Goal: Task Accomplishment & Management: Complete application form

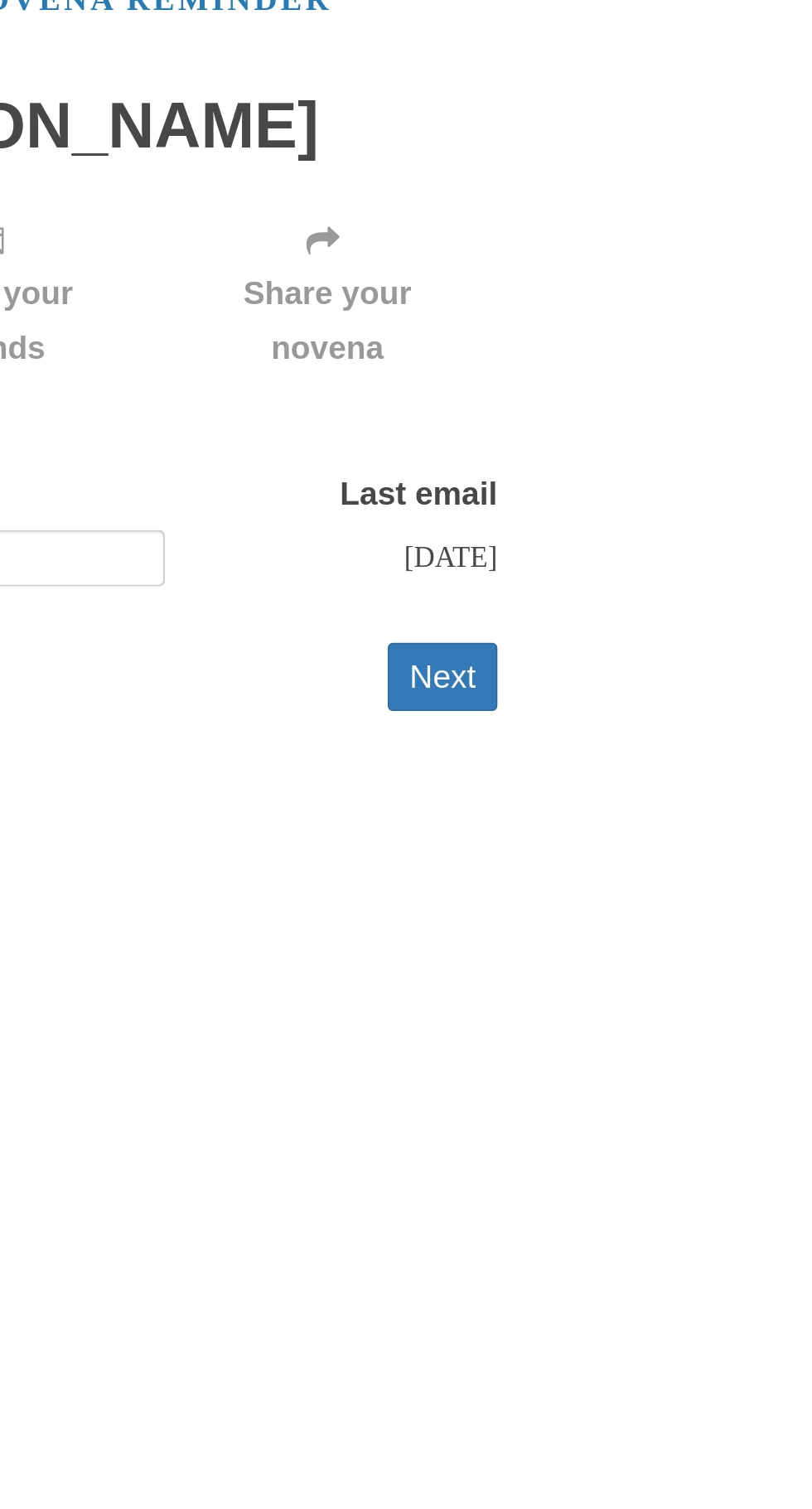
click at [642, 417] on button "Next" at bounding box center [626, 430] width 55 height 34
